Goal: Information Seeking & Learning: Learn about a topic

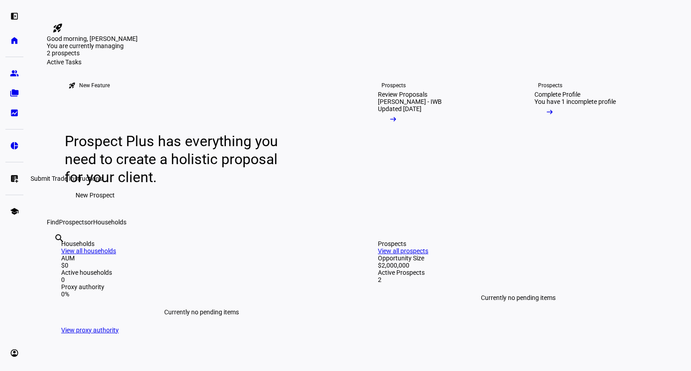
click at [16, 171] on link "list_alt_add Submit Trade Instructions" at bounding box center [14, 179] width 18 height 18
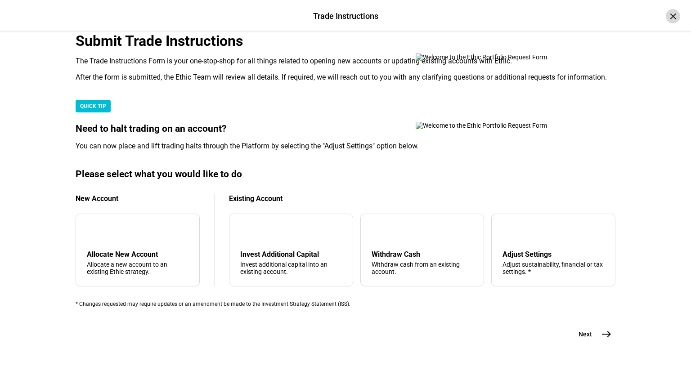
click at [666, 14] on div "×" at bounding box center [673, 16] width 14 height 14
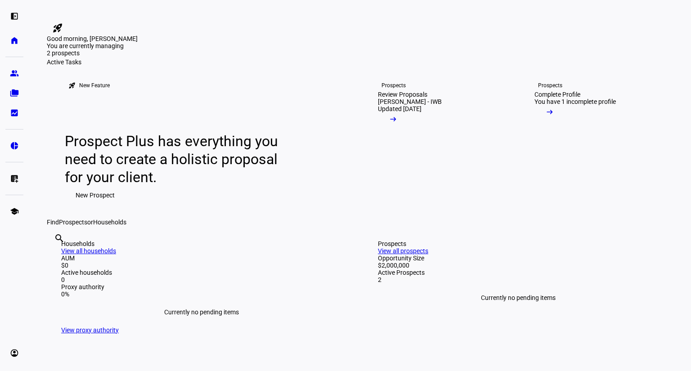
click at [63, 23] on mat-icon "rocket_launch" at bounding box center [57, 28] width 11 height 11
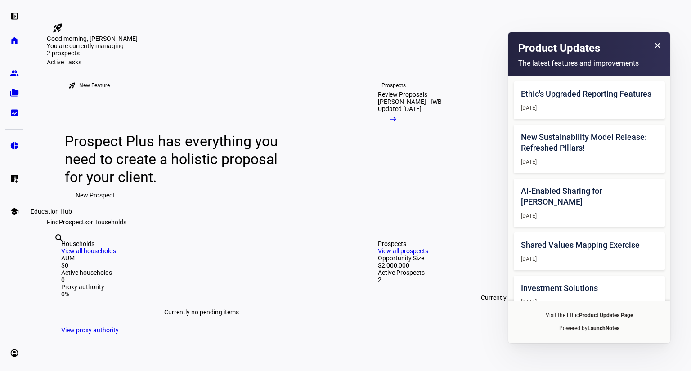
click at [17, 209] on eth-mat-symbol "school" at bounding box center [14, 211] width 9 height 9
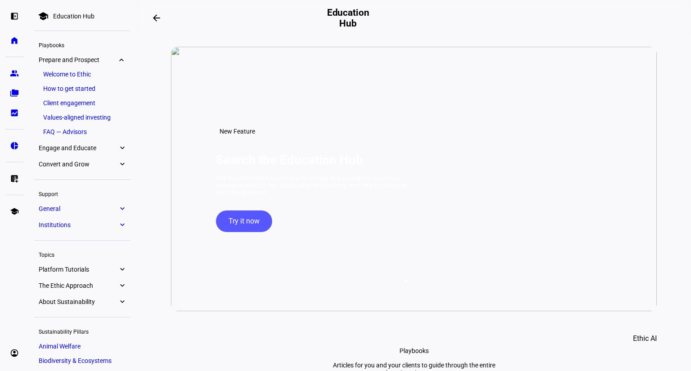
click at [256, 232] on span "Try it now" at bounding box center [244, 222] width 31 height 22
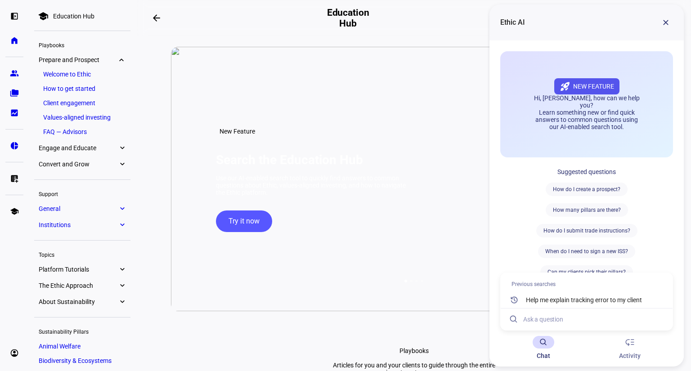
click at [548, 320] on input at bounding box center [594, 320] width 142 height 22
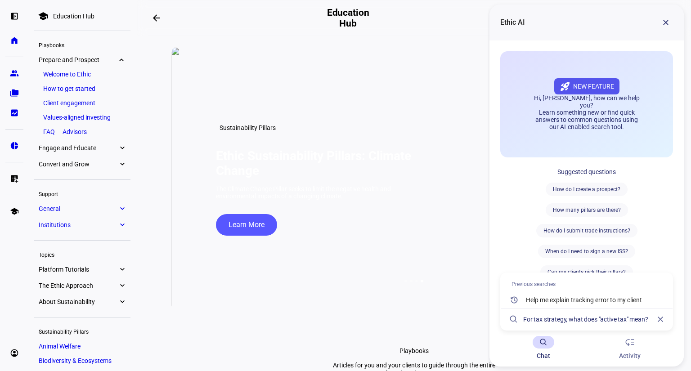
click at [535, 319] on input "For tax strategy, what does "active tax" mean?" at bounding box center [587, 320] width 129 height 22
drag, startPoint x: 595, startPoint y: 323, endPoint x: 611, endPoint y: 316, distance: 17.1
click at [644, 315] on input "When selecting an investment strategy for trade instructions, what tax strategy…" at bounding box center [587, 320] width 129 height 22
click at [600, 318] on input "When selecting an investment strategy for trade instructions, what tax strategy…" at bounding box center [587, 320] width 129 height 22
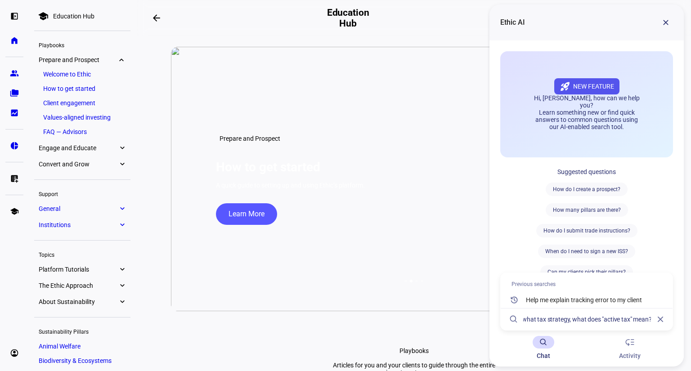
click at [631, 317] on input "When selecting an investment strategy for trade instructions, what tax strategy…" at bounding box center [587, 320] width 129 height 22
type input "When selecting an investment strategy for trade instructions, what tax strategy…"
click at [629, 322] on input "When selecting an investment strategy for trade instructions, what tax strategy…" at bounding box center [587, 320] width 129 height 22
click at [606, 320] on input "When selecting an investment strategy for trade instructions, what tax strategy…" at bounding box center [587, 320] width 129 height 22
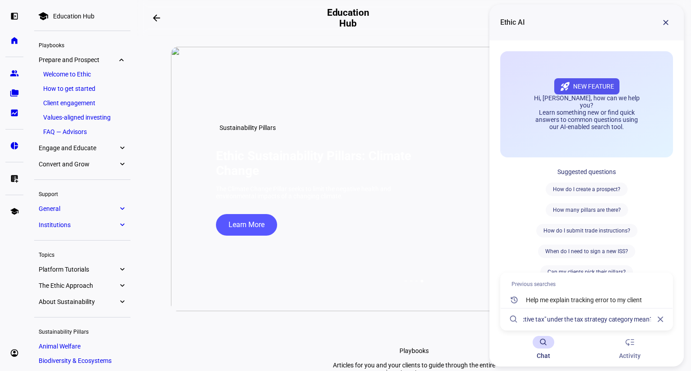
click at [650, 317] on input "When selecting an investment strategy for trade instructions, what tax strategy…" at bounding box center [587, 320] width 129 height 22
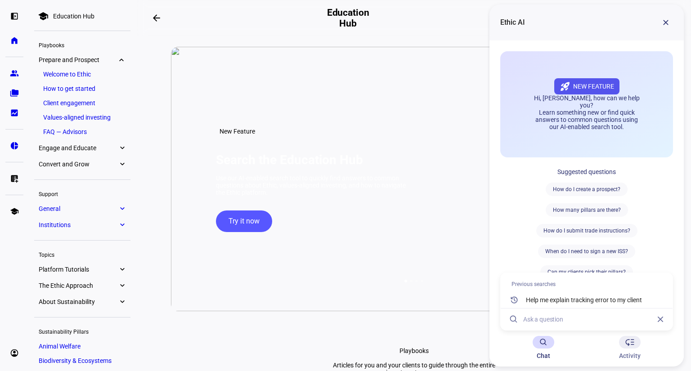
scroll to position [0, 0]
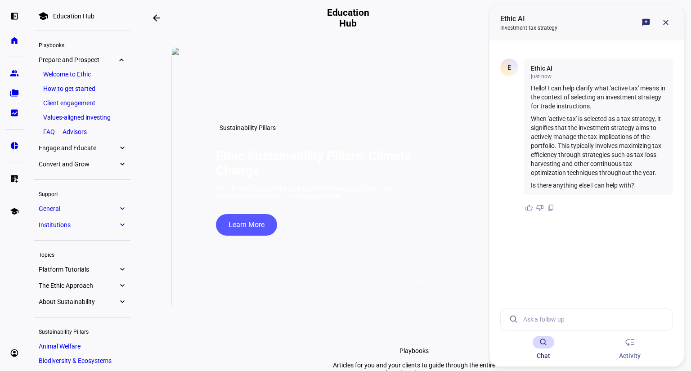
click at [596, 315] on input at bounding box center [594, 320] width 142 height 22
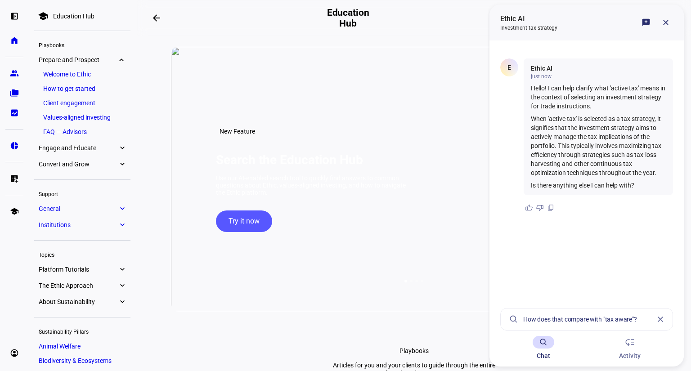
type input "How does that compare with "tax aware"?"
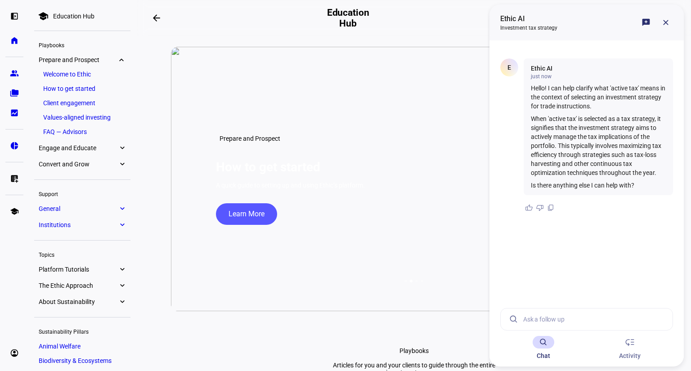
click at [545, 316] on input at bounding box center [594, 320] width 142 height 22
click at [558, 314] on input at bounding box center [594, 320] width 142 height 22
click at [571, 256] on ethic-ai-chat-agent-body "E Ethic AI just now Hello! I can help clarify what 'active tax' means in the co…" at bounding box center [587, 186] width 194 height 290
click at [538, 318] on input at bounding box center [594, 320] width 142 height 22
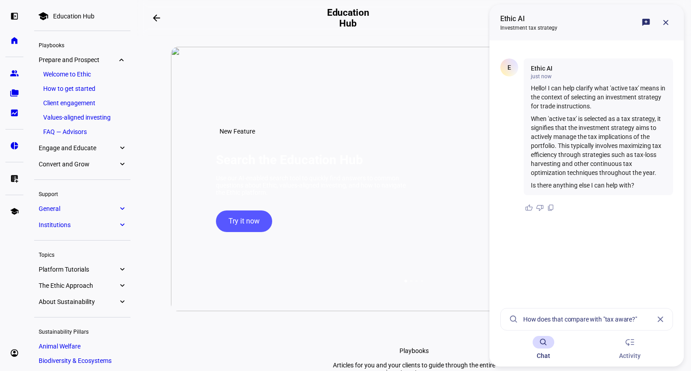
type input "How does that compare with "tax aware?""
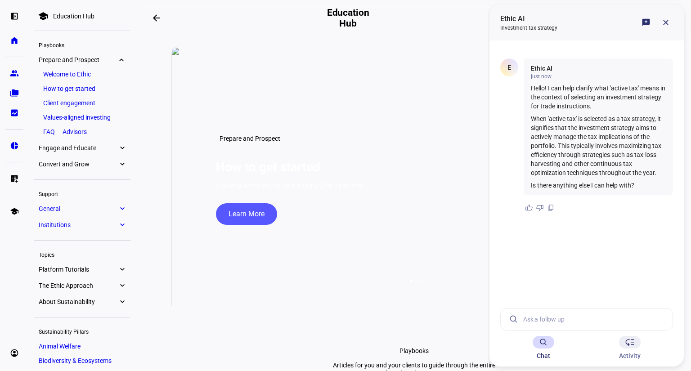
click at [625, 345] on span "low_priority" at bounding box center [630, 342] width 11 height 11
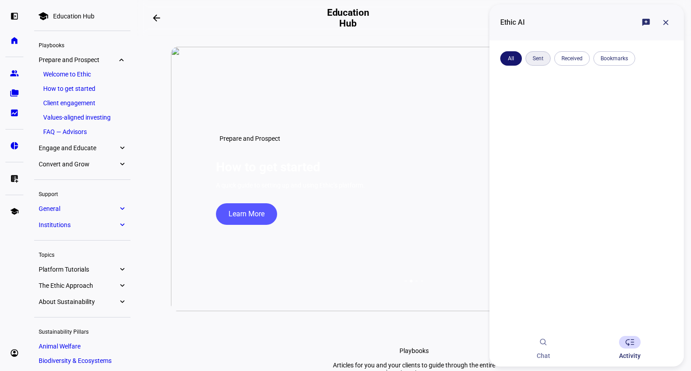
click at [543, 60] on span at bounding box center [538, 59] width 25 height 22
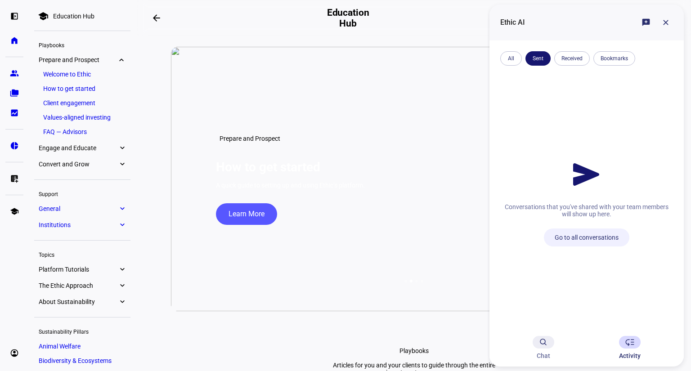
click at [540, 339] on icon at bounding box center [543, 342] width 11 height 11
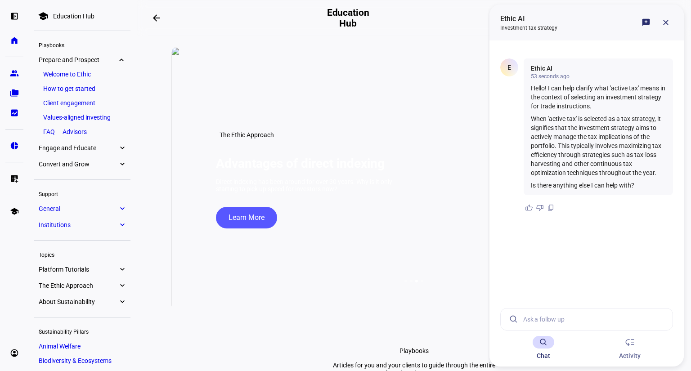
click at [529, 315] on input at bounding box center [594, 320] width 142 height 22
click at [597, 122] on p "When 'active tax' is selected as a tax strategy, it signifies that the investme…" at bounding box center [598, 145] width 135 height 63
click at [642, 21] on span at bounding box center [646, 23] width 22 height 22
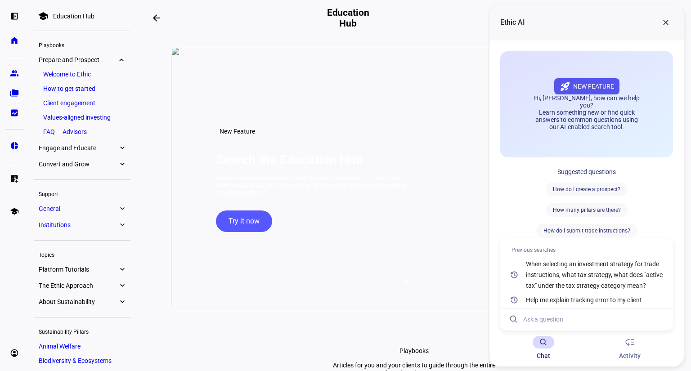
click at [571, 315] on input at bounding box center [594, 320] width 142 height 22
click at [509, 233] on div "How do I create a prospect? How many pillars are there? How do I submit trade i…" at bounding box center [586, 231] width 173 height 96
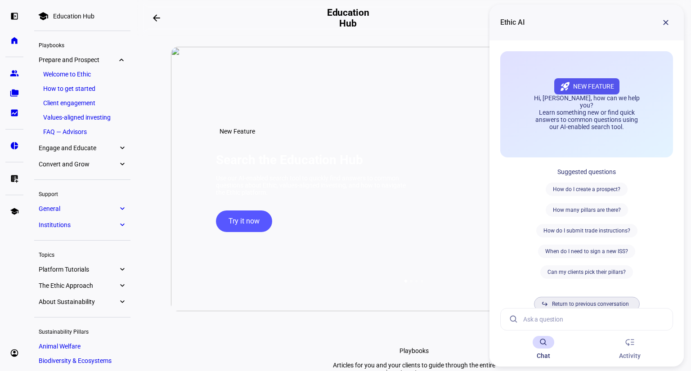
click at [579, 307] on span at bounding box center [587, 304] width 106 height 22
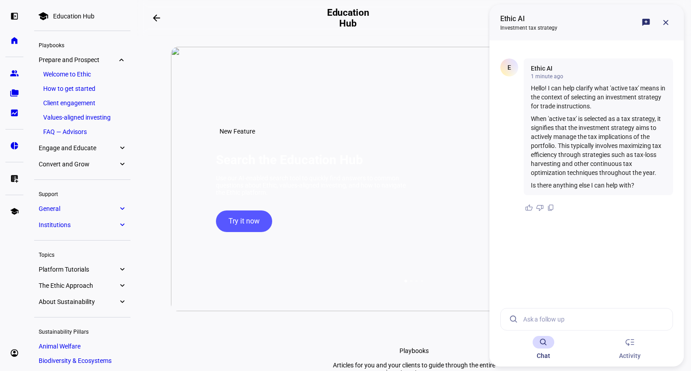
click at [527, 320] on input at bounding box center [594, 320] width 142 height 22
click at [531, 210] on span at bounding box center [529, 208] width 11 height 11
click at [535, 315] on input at bounding box center [594, 320] width 142 height 22
type input "W"
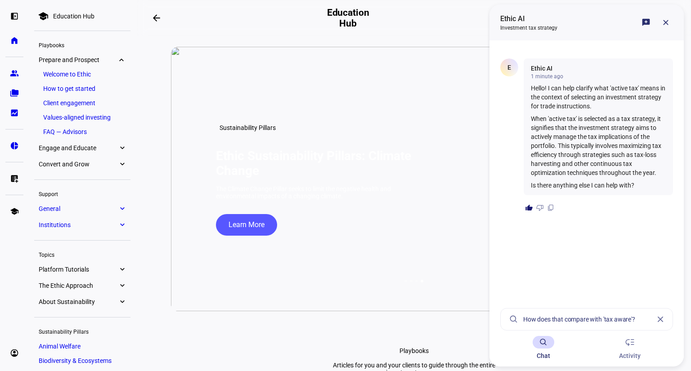
type input "How does that compare with 'tax aware'?"
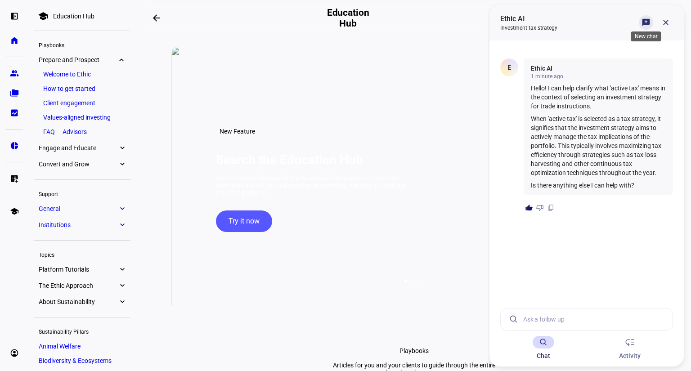
click at [646, 27] on span at bounding box center [646, 23] width 22 height 22
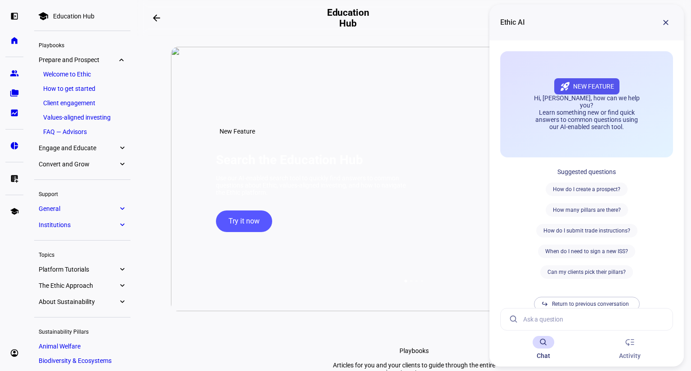
click at [566, 317] on input at bounding box center [594, 320] width 142 height 22
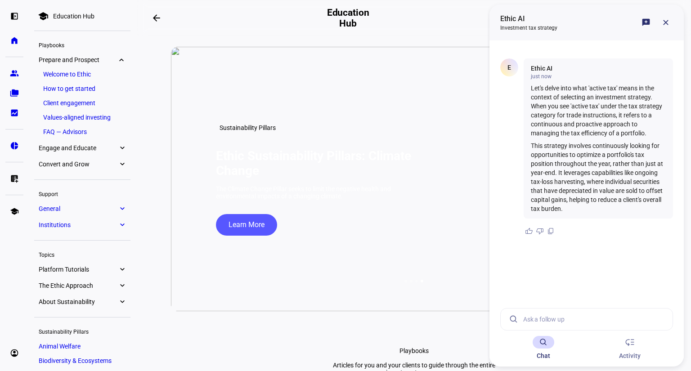
click at [555, 321] on input at bounding box center [594, 320] width 142 height 22
type input "What about "tax aware"?"
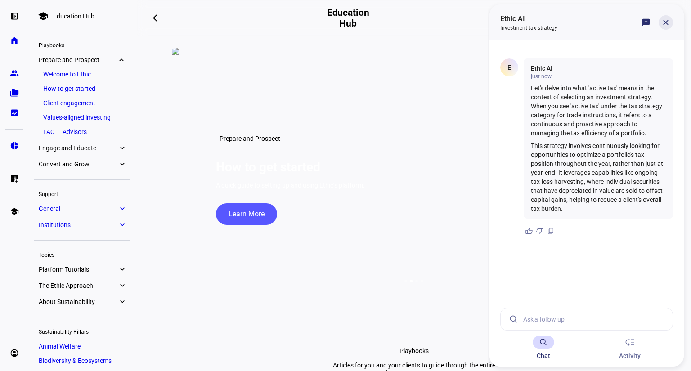
click at [669, 23] on span at bounding box center [666, 23] width 22 height 22
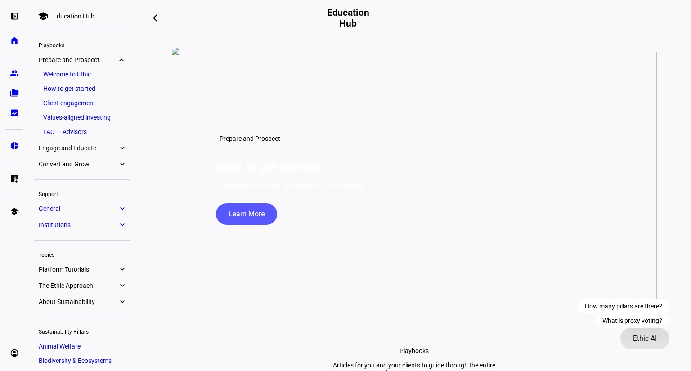
click at [649, 341] on span "Ethic AI" at bounding box center [645, 339] width 24 height 22
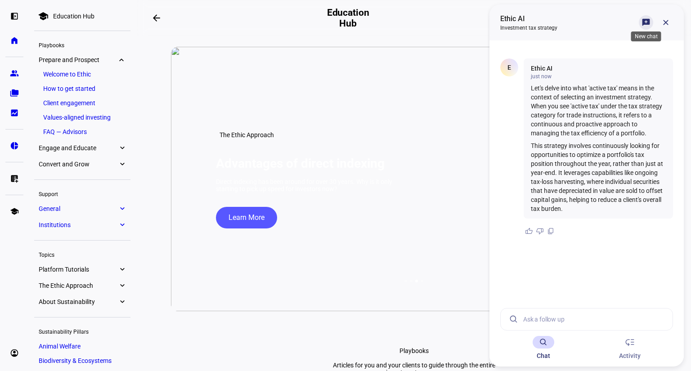
click at [637, 20] on span at bounding box center [646, 23] width 22 height 22
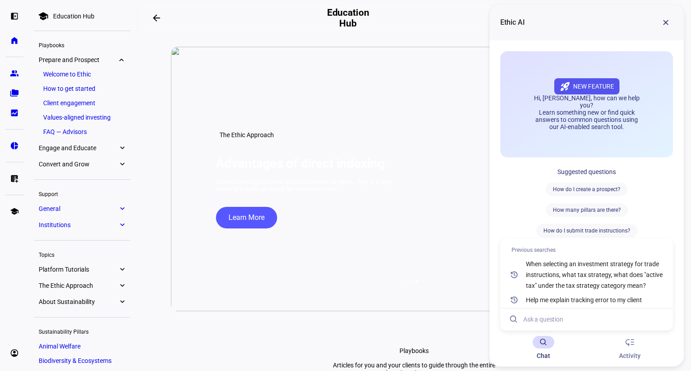
click at [552, 316] on input at bounding box center [594, 320] width 142 height 22
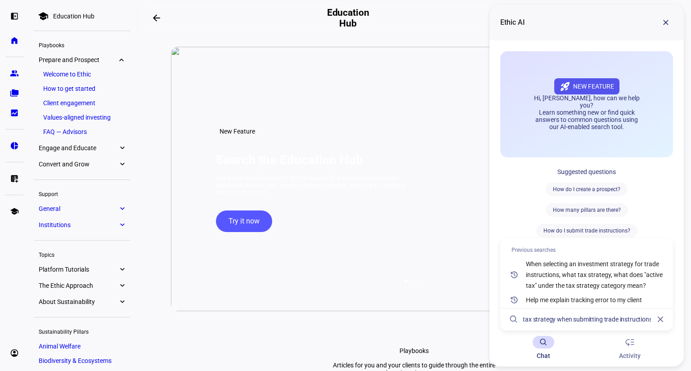
scroll to position [0, 142]
type input "What does "tax aware" mean under the category of tax strategy when submitting t…"
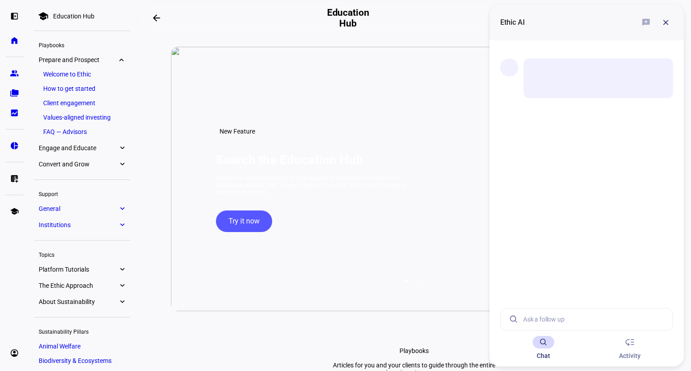
scroll to position [0, 0]
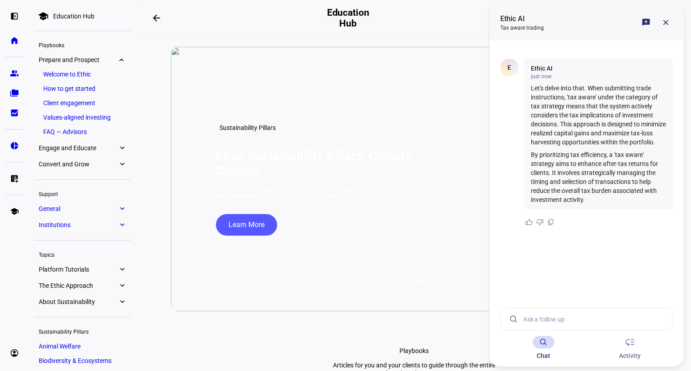
click at [670, 19] on span at bounding box center [666, 23] width 22 height 22
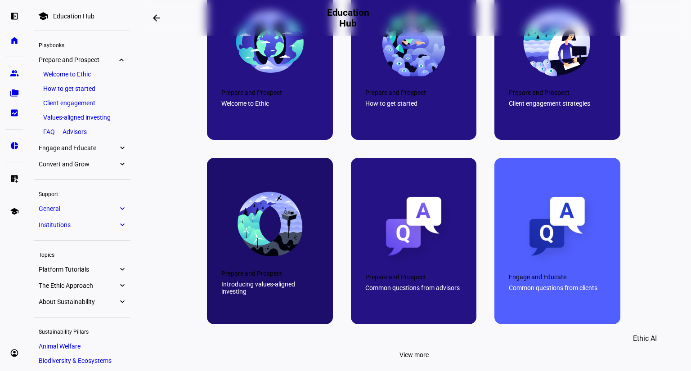
scroll to position [432, 0]
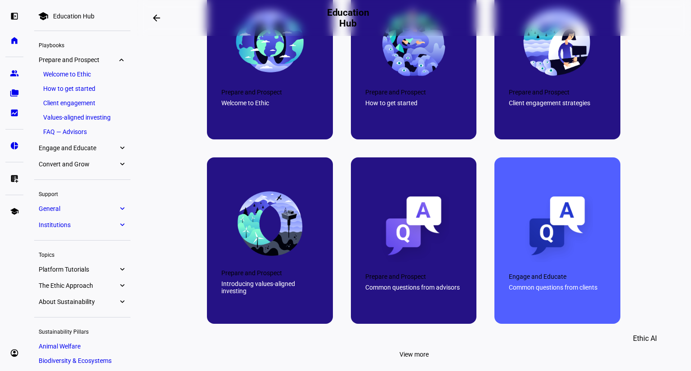
click at [115, 146] on span "Engage and Educate" at bounding box center [78, 147] width 79 height 7
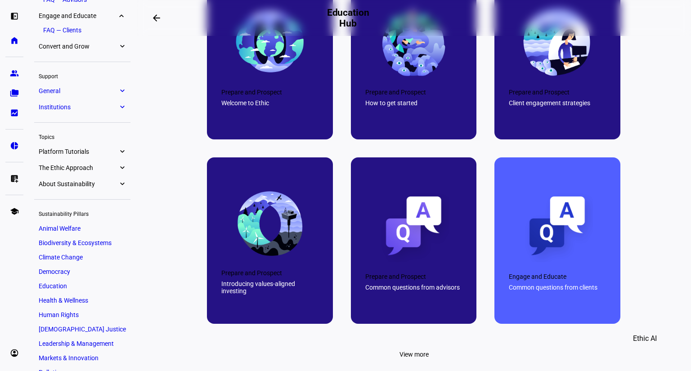
scroll to position [137, 0]
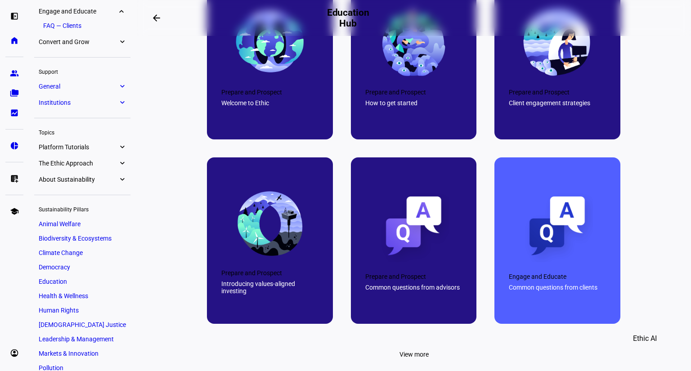
click at [89, 20] on link "FAQ — Clients" at bounding box center [82, 25] width 87 height 13
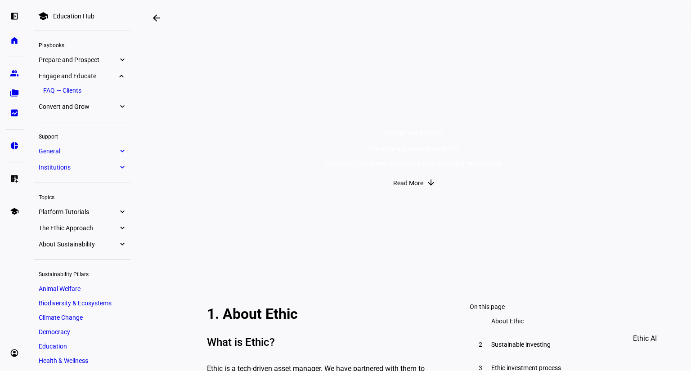
click at [117, 148] on span "General" at bounding box center [78, 151] width 79 height 7
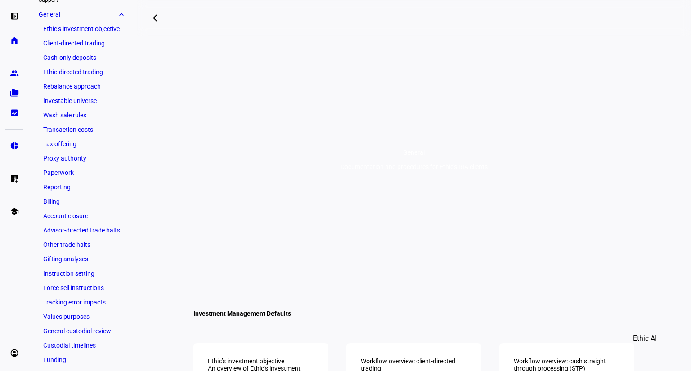
scroll to position [126, 0]
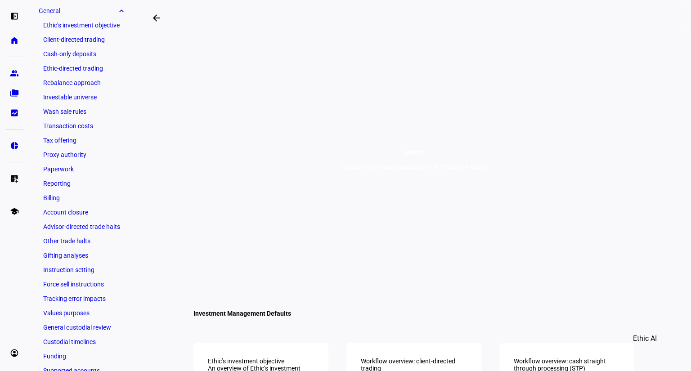
click at [79, 140] on link "Tax offering" at bounding box center [82, 140] width 87 height 13
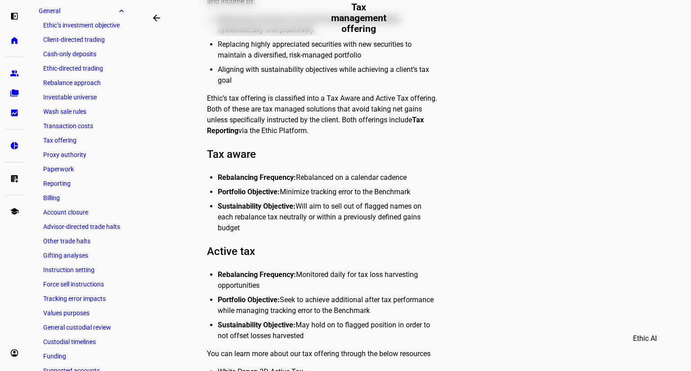
scroll to position [396, 0]
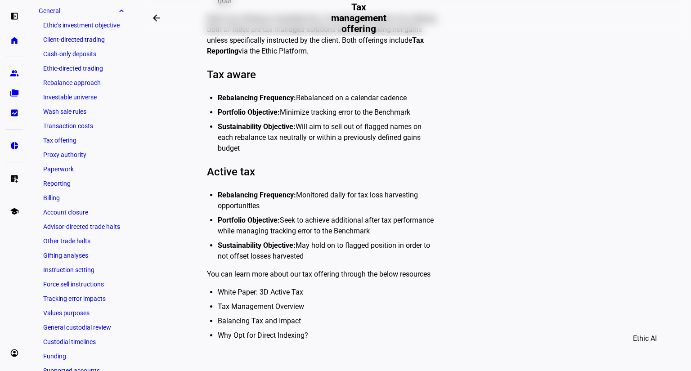
click at [267, 302] on link "Tax Management Overview" at bounding box center [261, 306] width 86 height 9
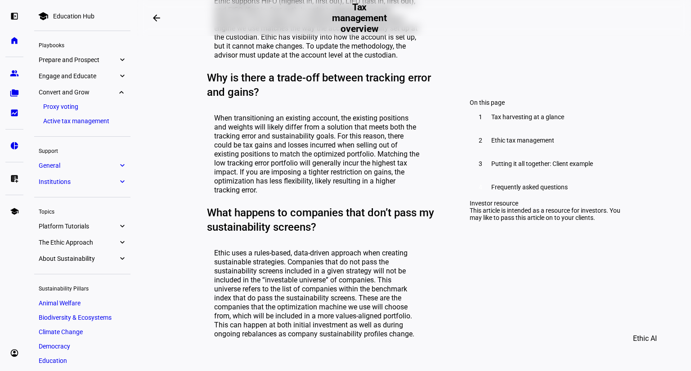
scroll to position [1476, 0]
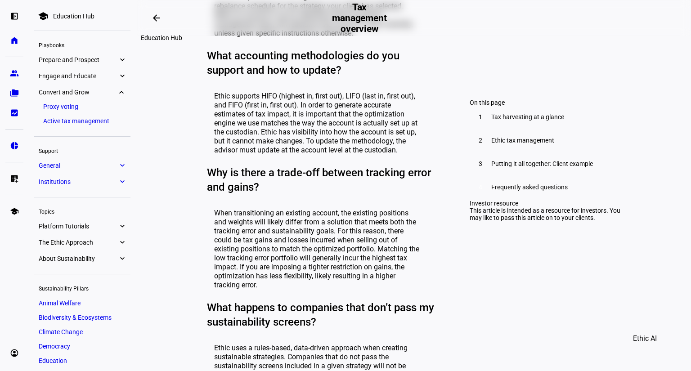
click at [160, 19] on mat-icon "arrow_backwards" at bounding box center [156, 18] width 11 height 11
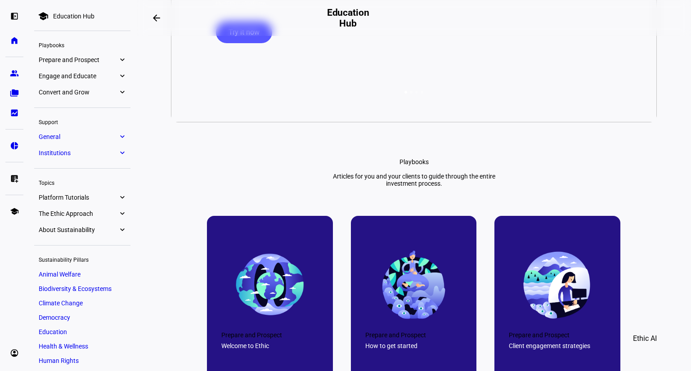
scroll to position [288, 0]
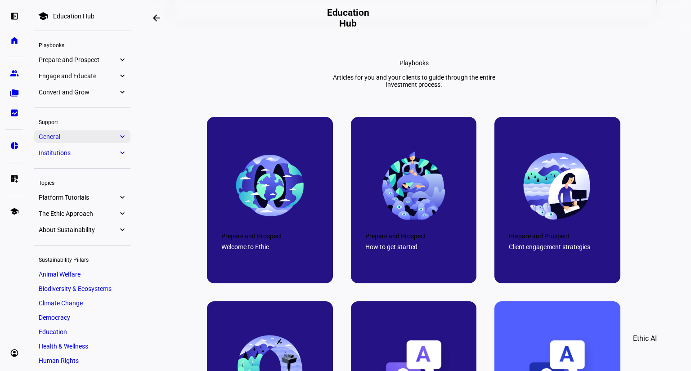
click at [118, 135] on eth-mat-symbol "expand_more" at bounding box center [122, 136] width 8 height 9
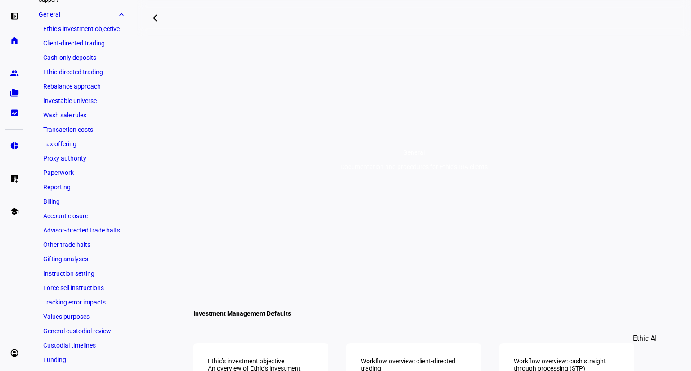
scroll to position [126, 0]
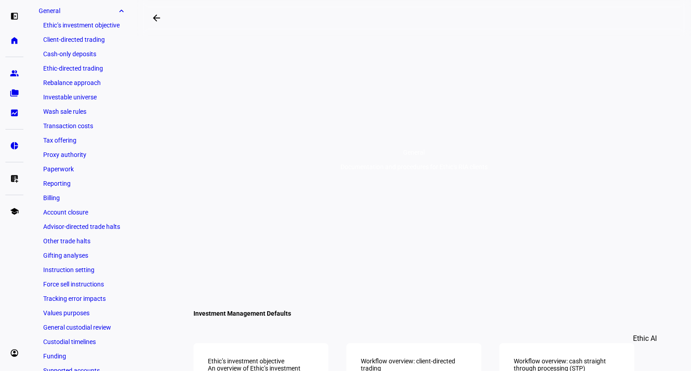
click at [72, 142] on link "Tax offering" at bounding box center [82, 140] width 87 height 13
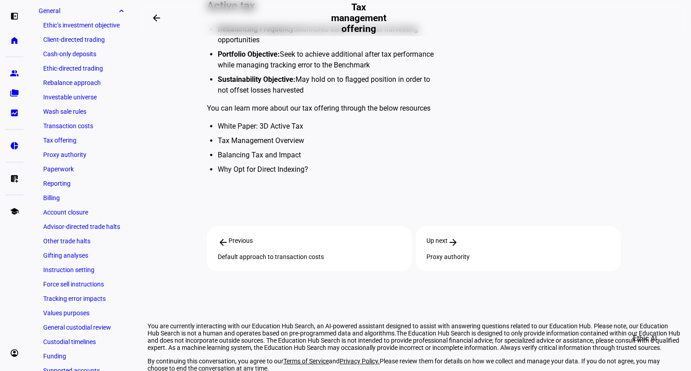
scroll to position [576, 0]
